Goal: Information Seeking & Learning: Check status

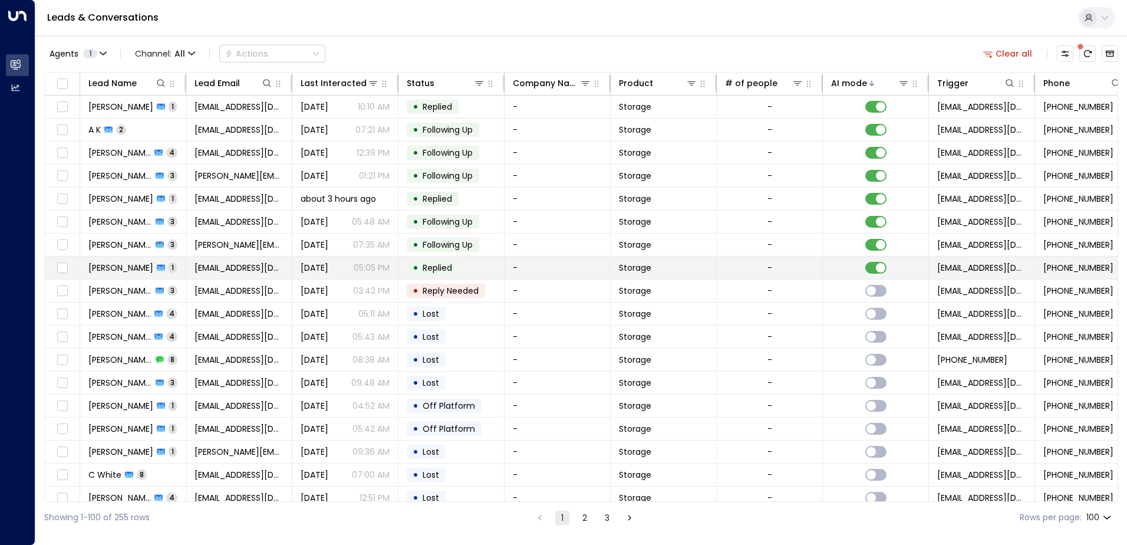
click at [170, 268] on td "Dukili Pekili 1" at bounding box center [133, 267] width 106 height 22
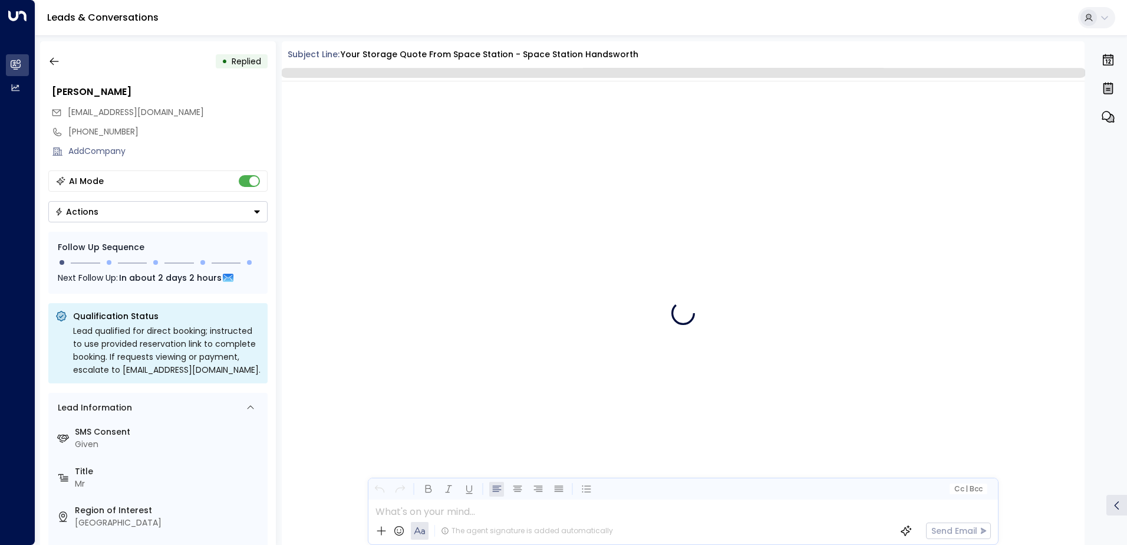
scroll to position [532, 0]
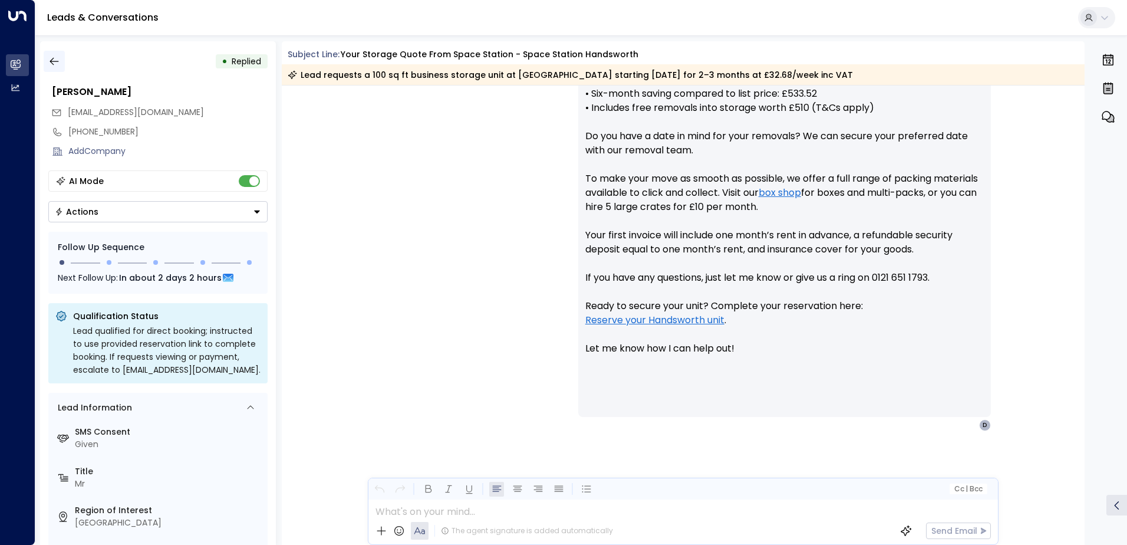
click at [51, 61] on icon "button" at bounding box center [54, 62] width 9 height 8
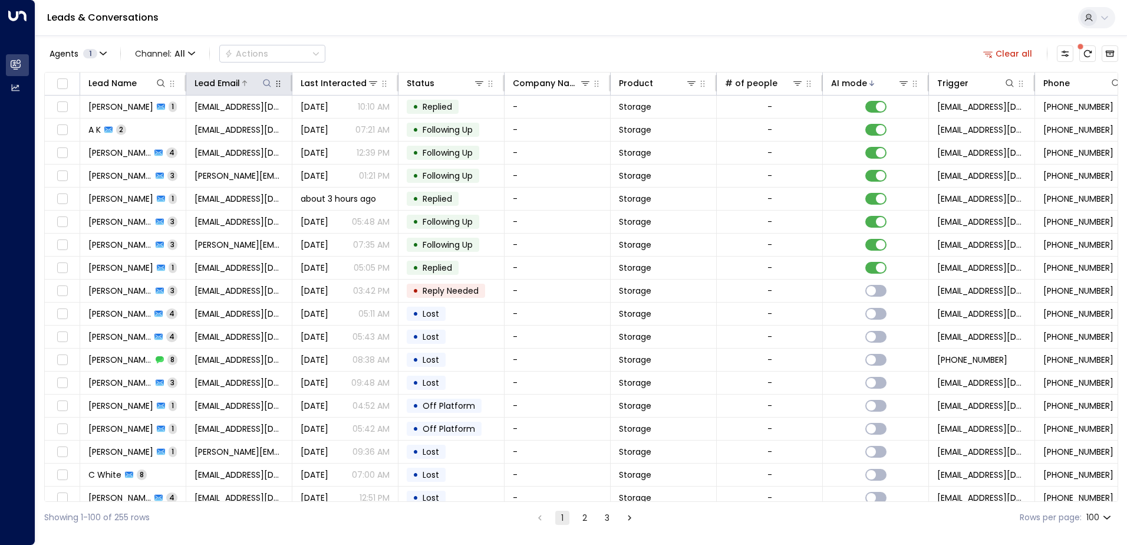
click at [267, 87] on icon at bounding box center [266, 82] width 9 height 9
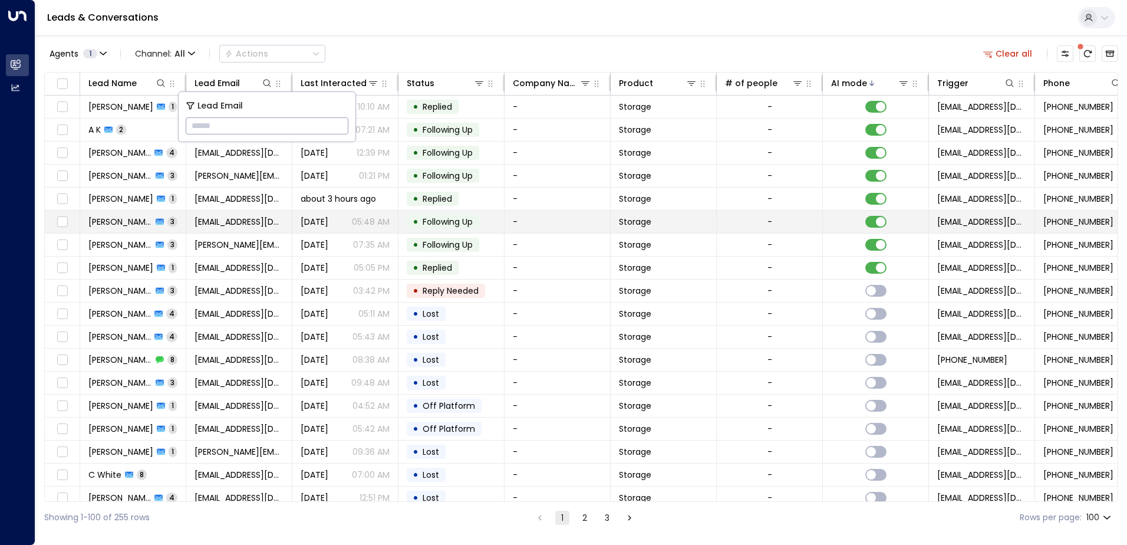
type input "**********"
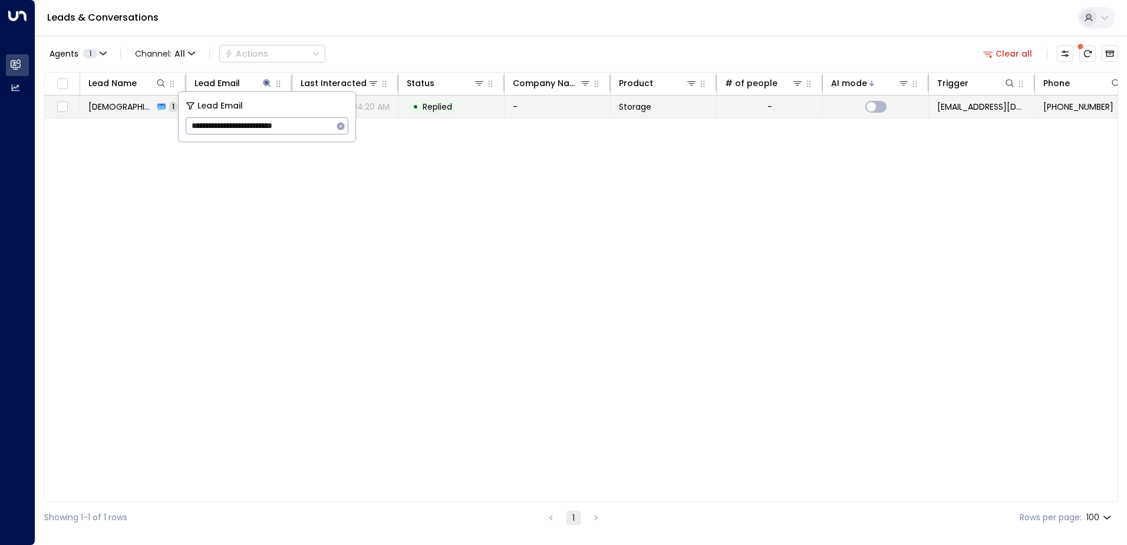
click at [485, 110] on td "• Replied" at bounding box center [451, 106] width 106 height 22
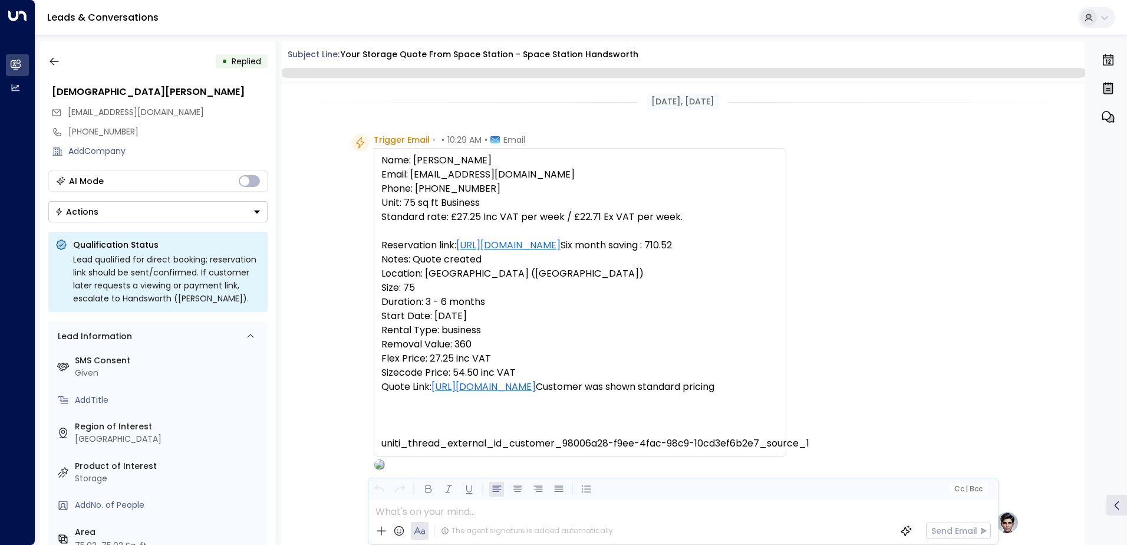
scroll to position [444, 0]
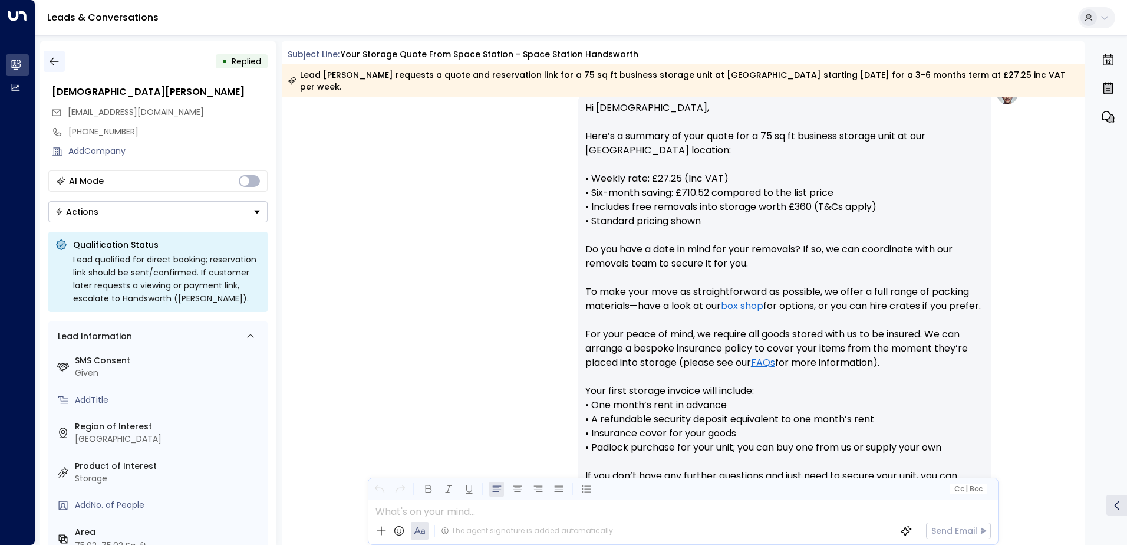
click at [52, 61] on icon "button" at bounding box center [54, 61] width 12 height 12
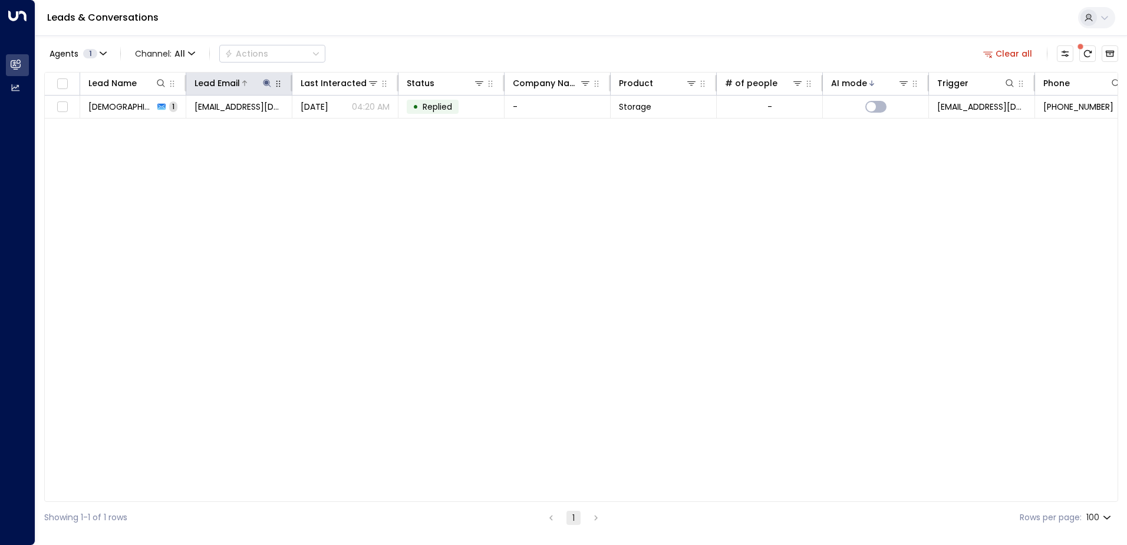
click at [268, 83] on icon at bounding box center [267, 83] width 8 height 8
click at [339, 121] on icon "button" at bounding box center [340, 125] width 9 height 9
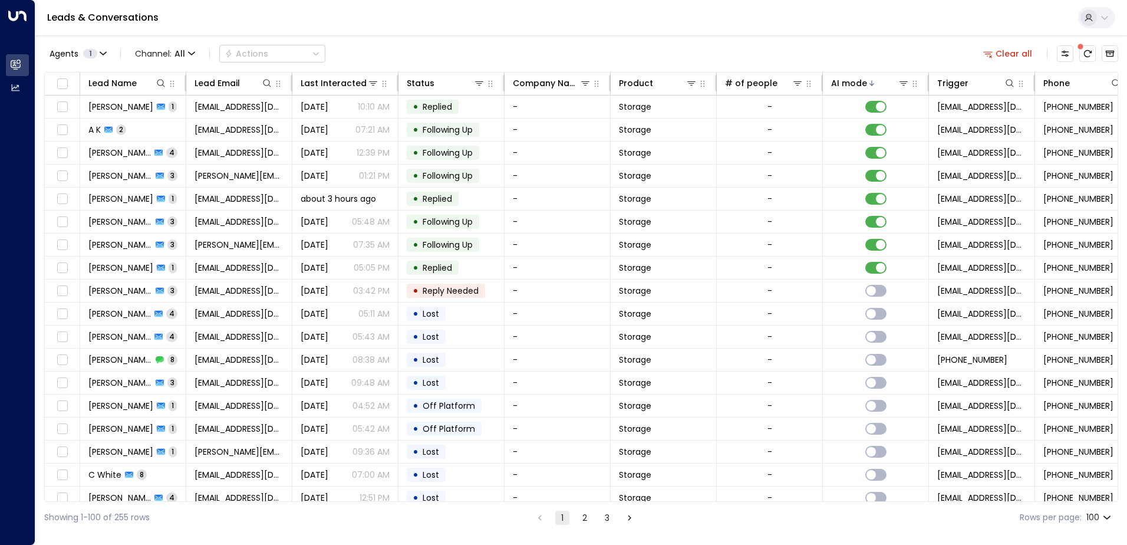
click at [364, 53] on div "Agents 1 Channel: All Actions Clear all" at bounding box center [581, 53] width 1074 height 25
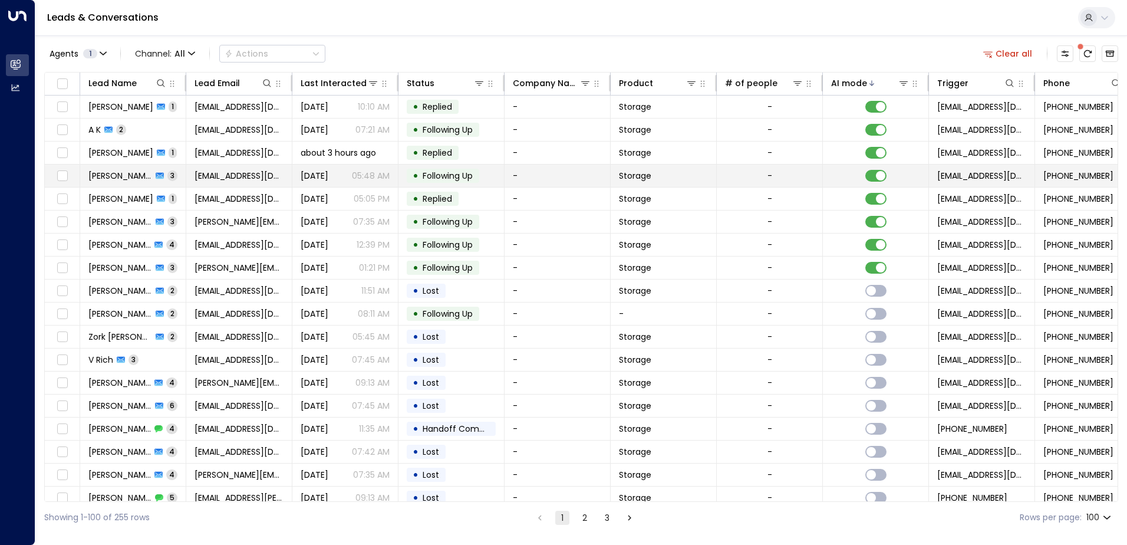
click at [180, 174] on td "[PERSON_NAME] 3" at bounding box center [133, 175] width 106 height 22
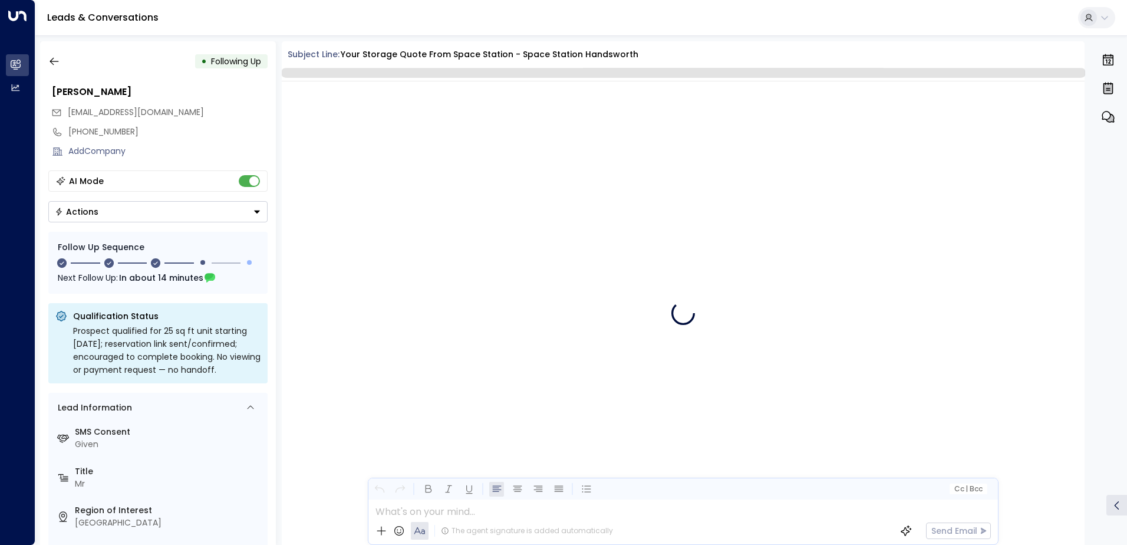
scroll to position [1256, 0]
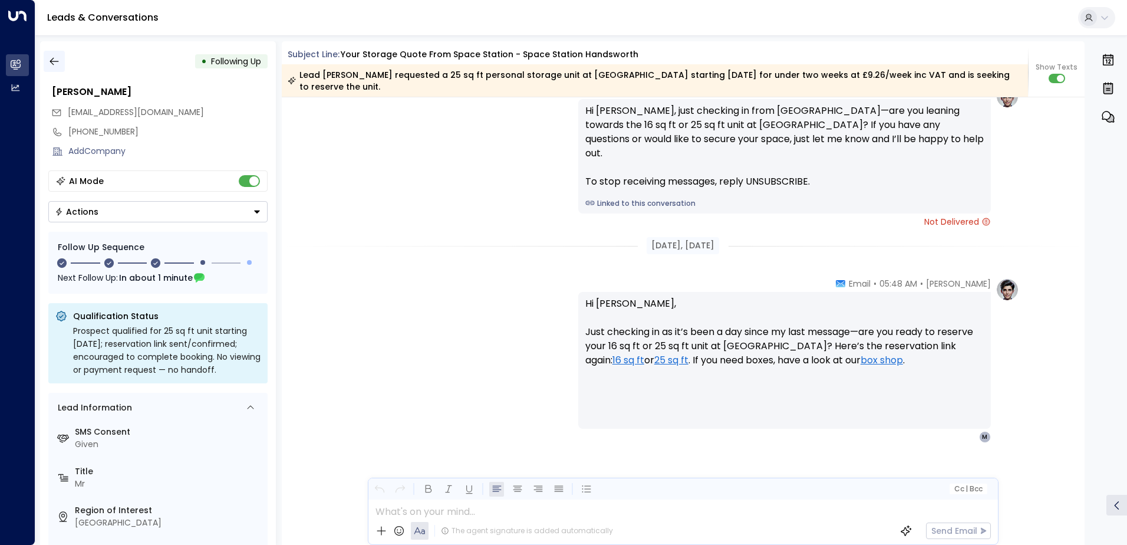
click at [48, 64] on icon "button" at bounding box center [54, 61] width 12 height 12
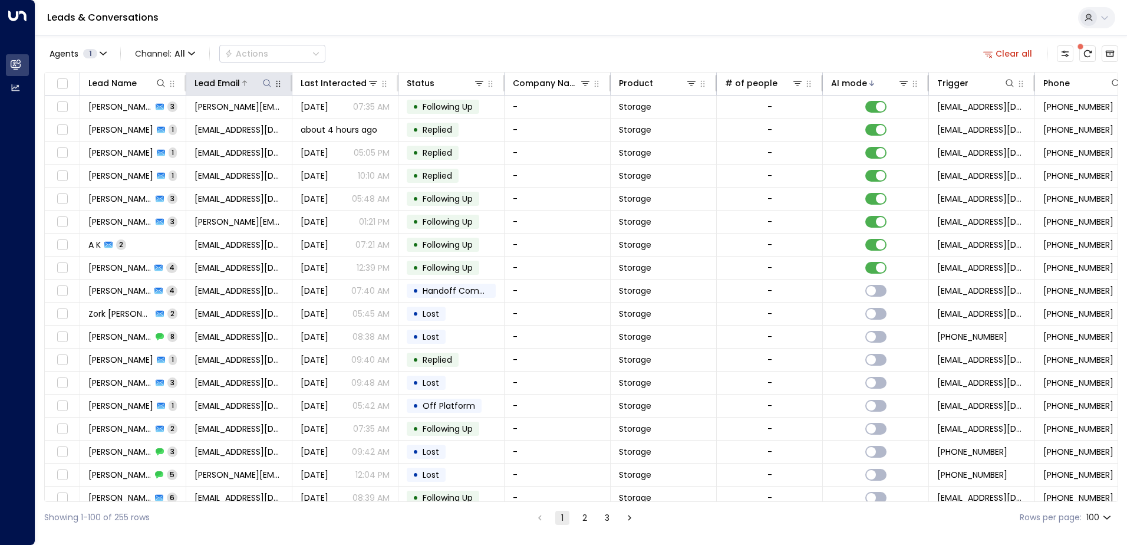
click at [265, 87] on icon at bounding box center [266, 82] width 9 height 9
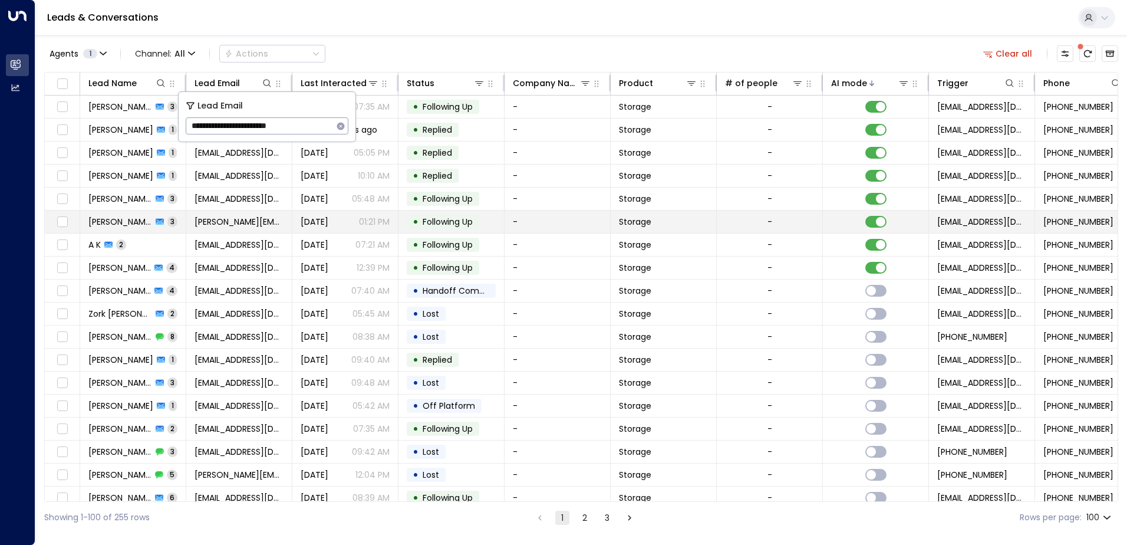
type input "**********"
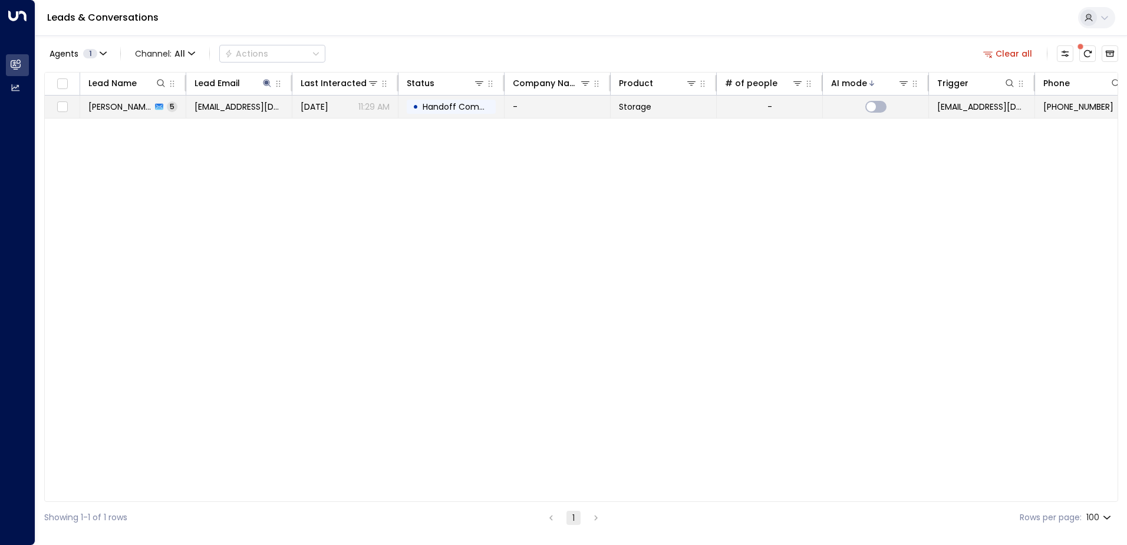
click at [545, 106] on td "-" at bounding box center [558, 106] width 106 height 22
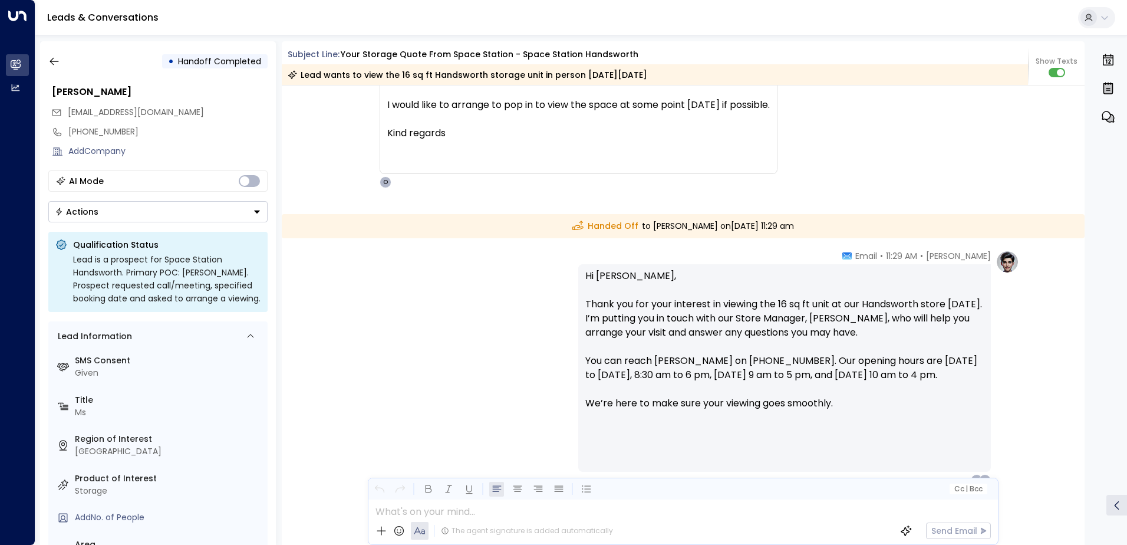
scroll to position [1835, 0]
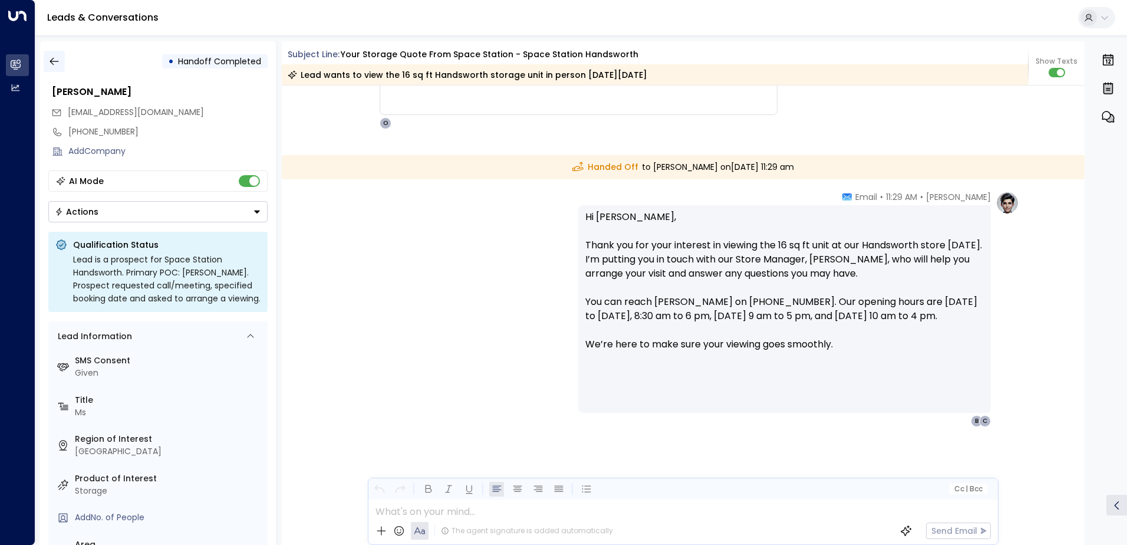
click at [56, 62] on icon "button" at bounding box center [54, 61] width 12 height 12
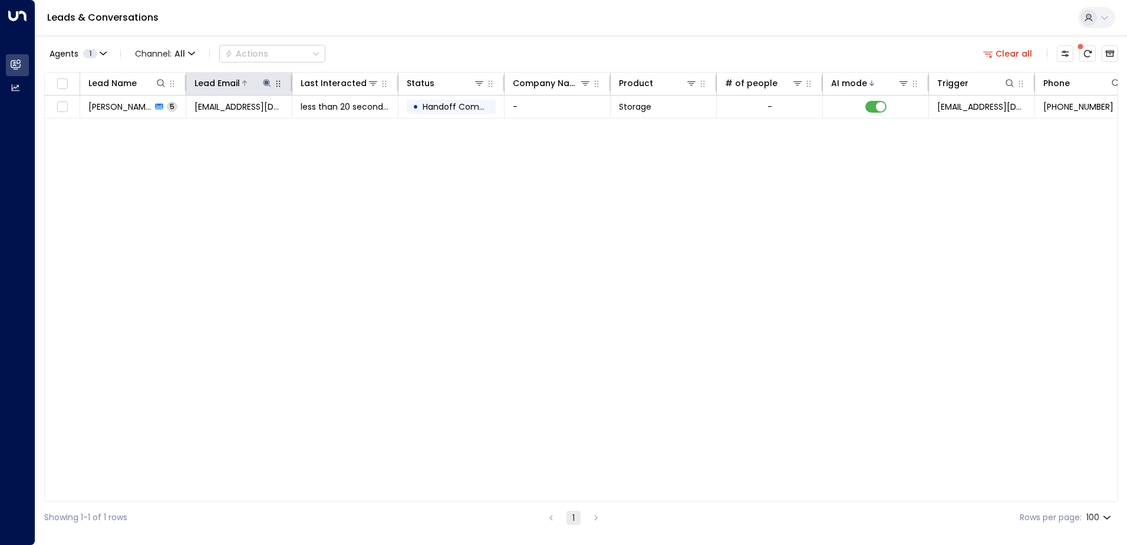
click at [264, 85] on icon at bounding box center [266, 82] width 9 height 9
click at [340, 127] on icon "button" at bounding box center [340, 125] width 9 height 9
